Goal: Task Accomplishment & Management: Manage account settings

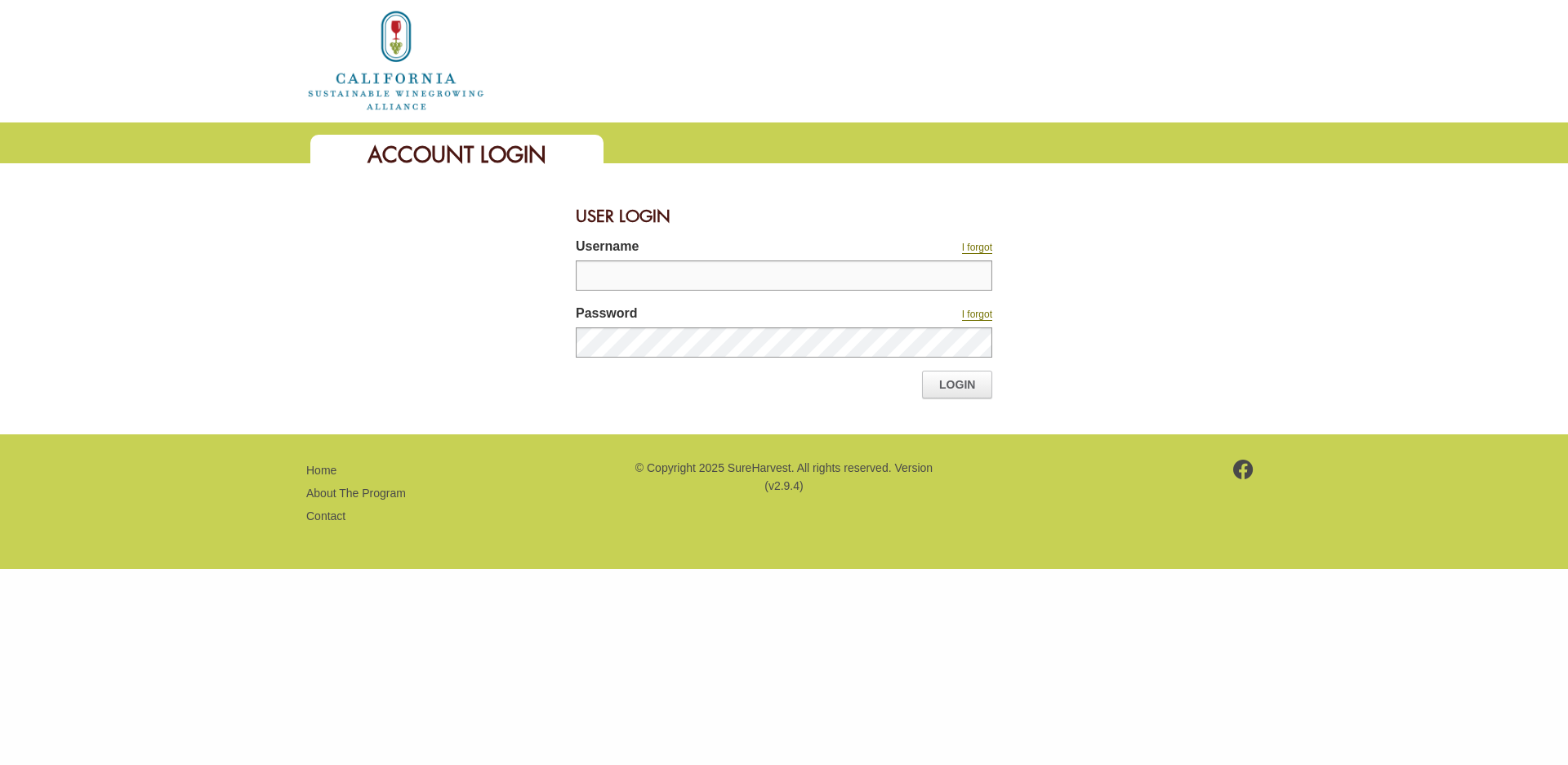
click at [803, 277] on input "Username" at bounding box center [784, 275] width 417 height 30
type input "**********"
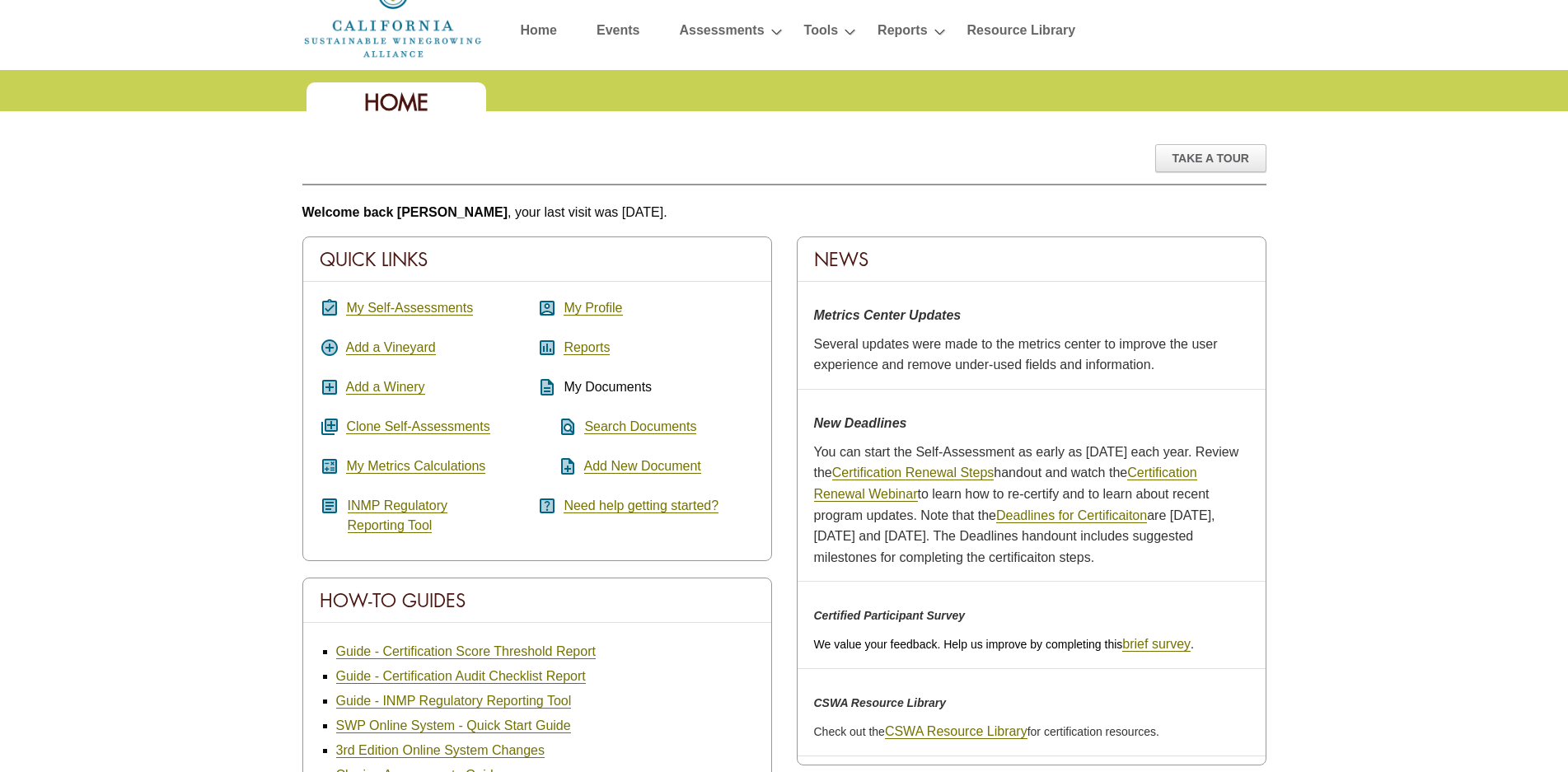
scroll to position [83, 0]
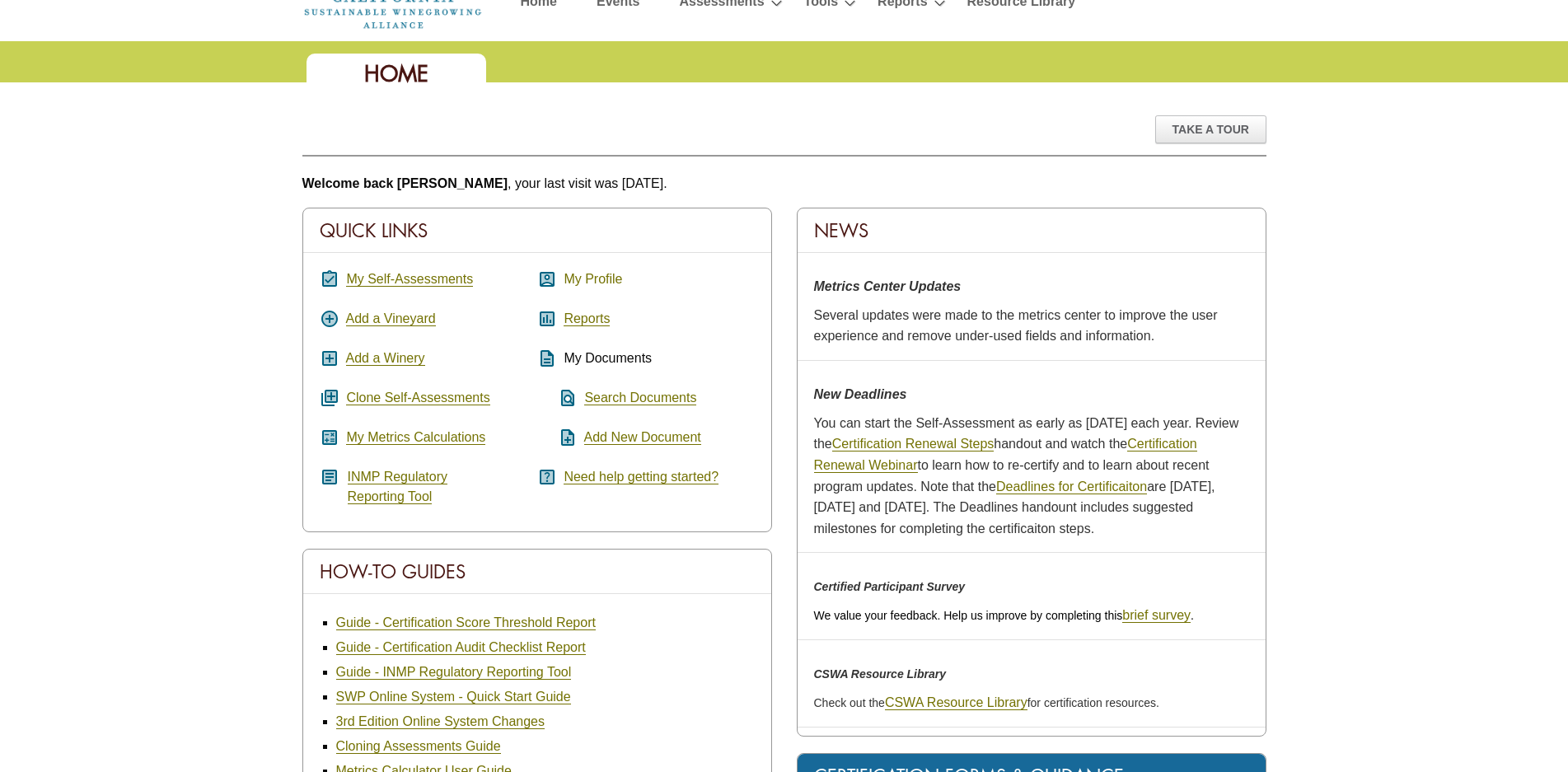
click at [588, 285] on link "My Profile" at bounding box center [593, 279] width 59 height 15
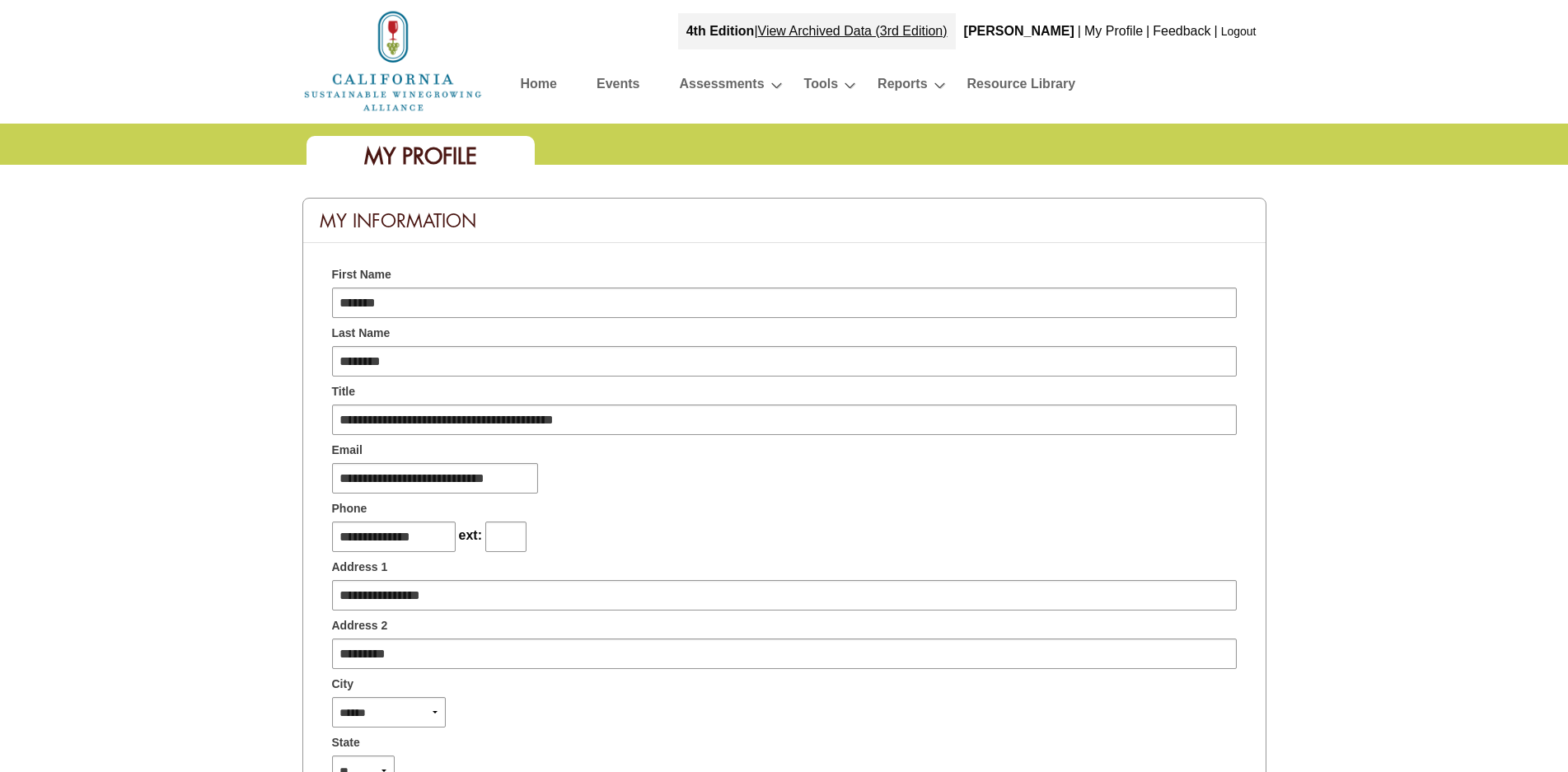
click at [539, 84] on link "Home" at bounding box center [539, 86] width 37 height 28
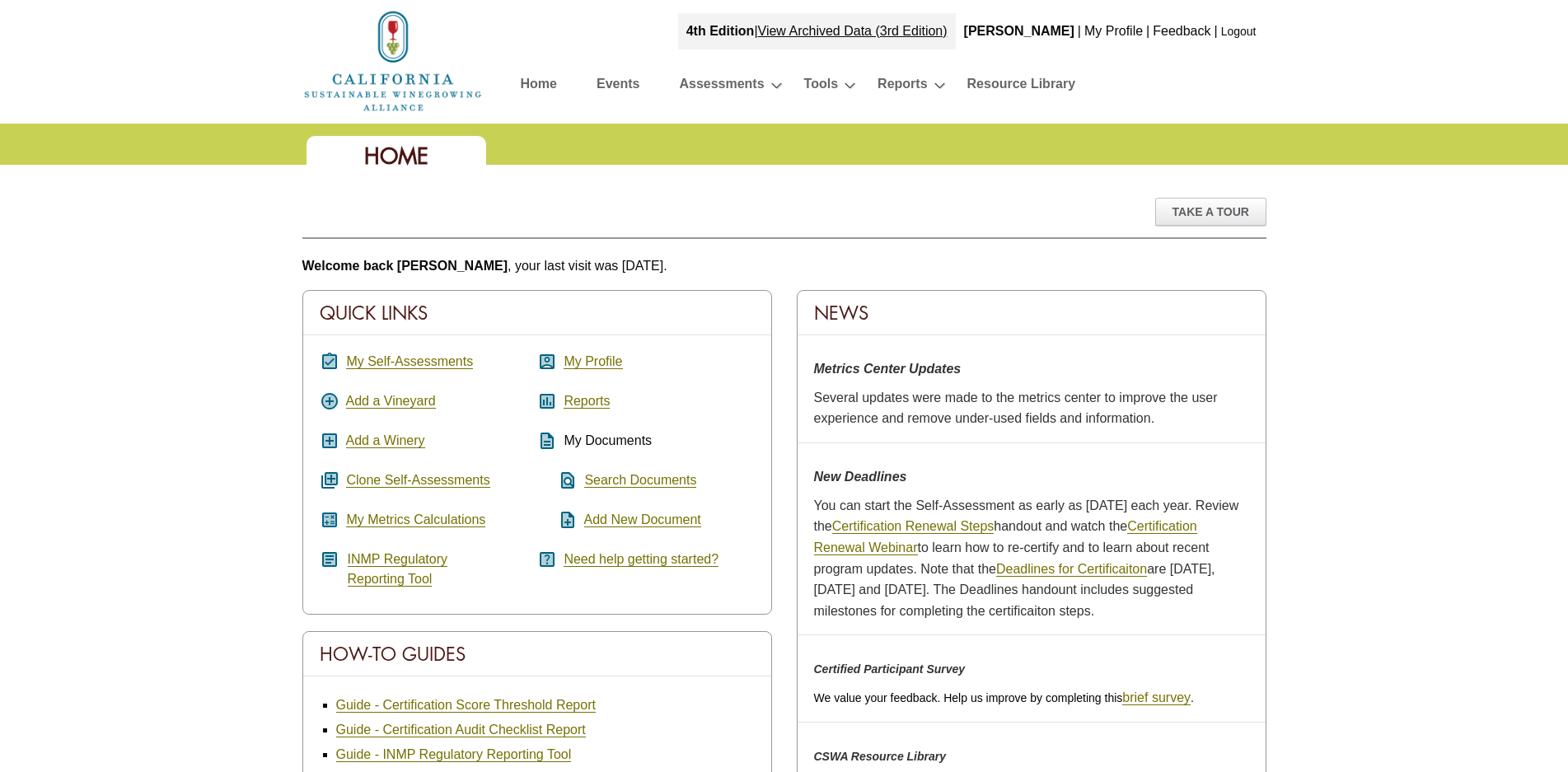
click at [539, 80] on link "Home" at bounding box center [539, 86] width 37 height 28
click at [440, 359] on link "My Self-Assessments" at bounding box center [409, 362] width 127 height 15
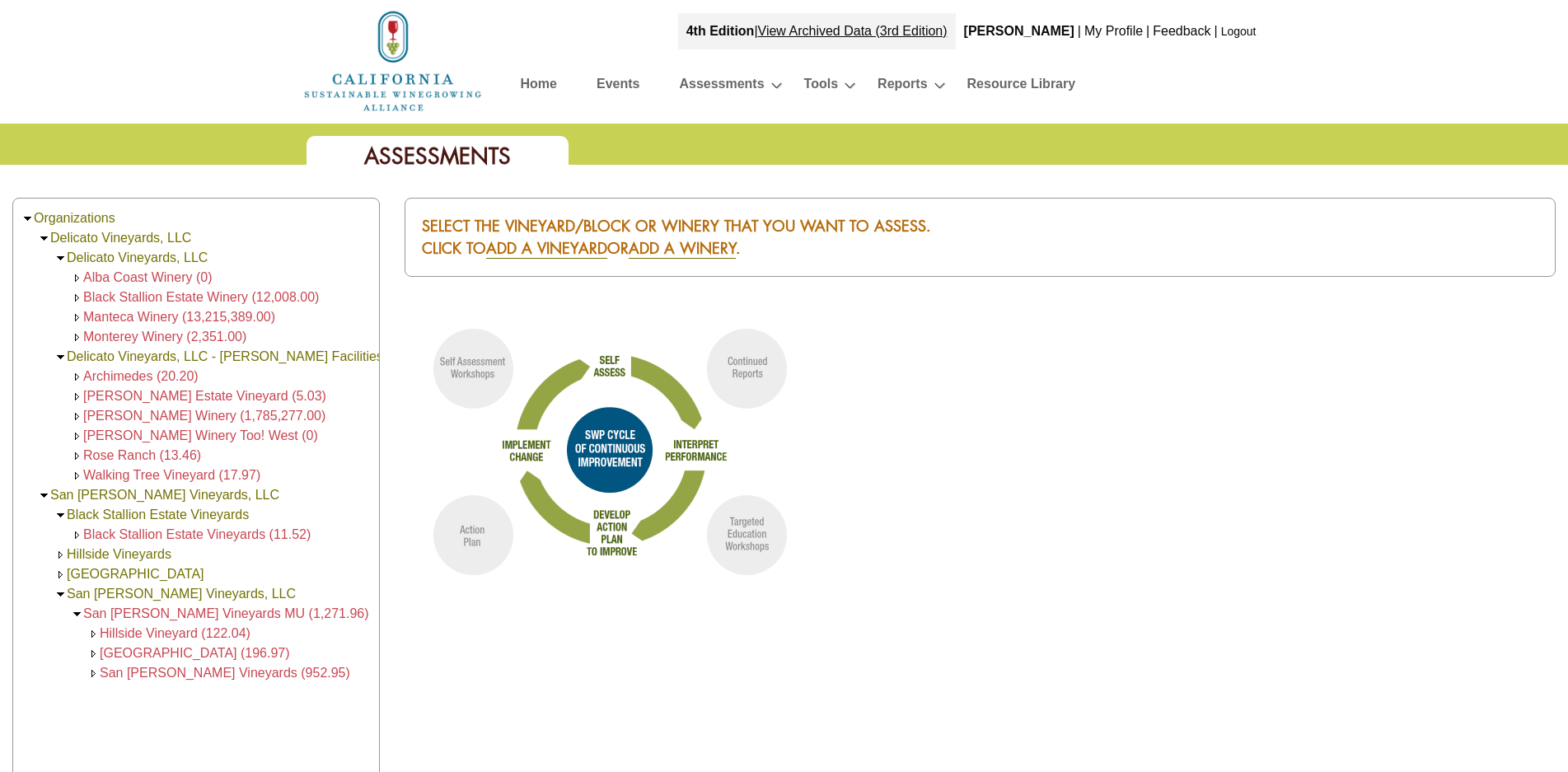
click at [99, 533] on span "Black Stallion Estate Vineyards (11.52)" at bounding box center [197, 534] width 228 height 14
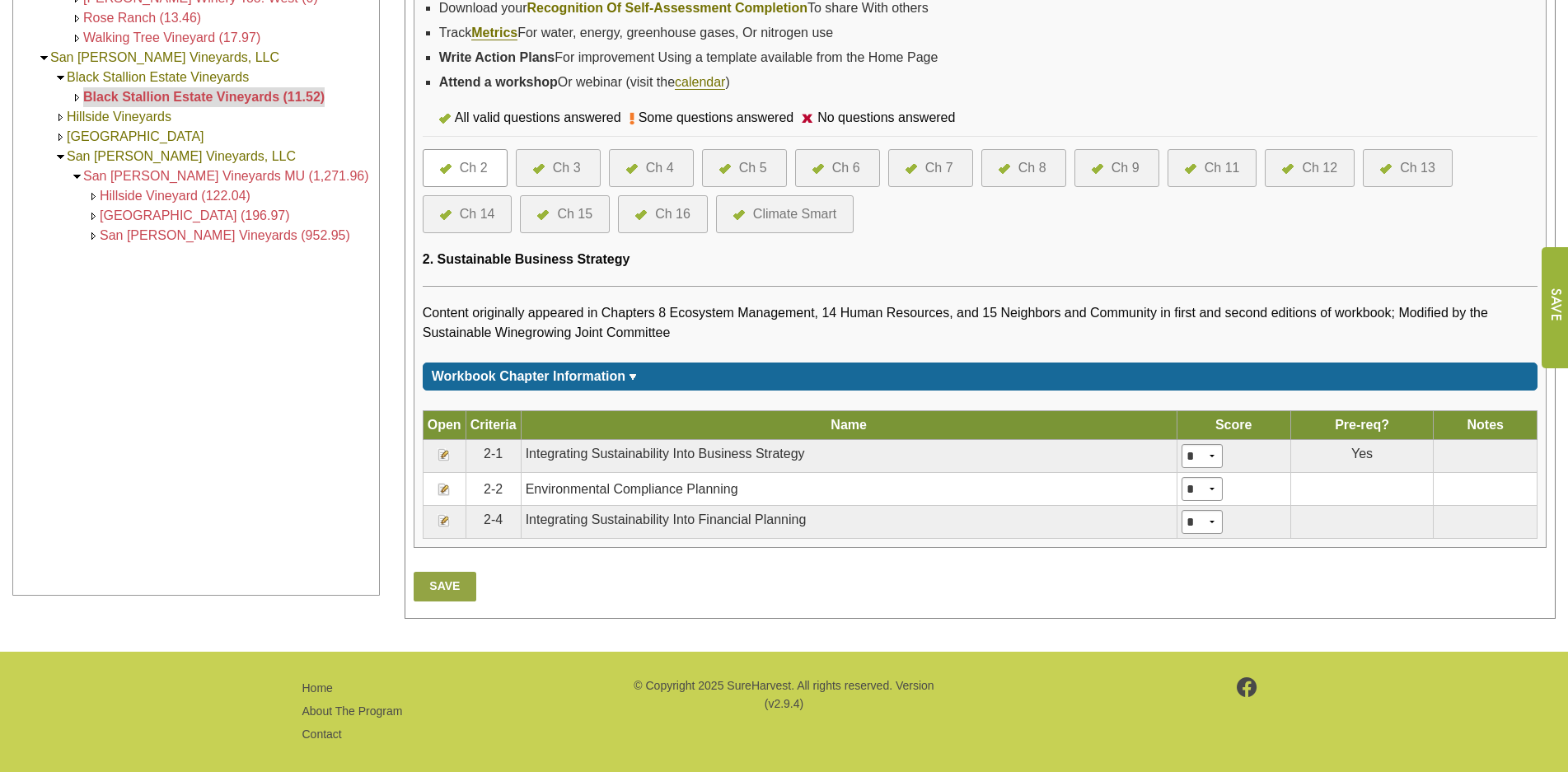
scroll to position [546, 0]
